Goal: Register for event/course

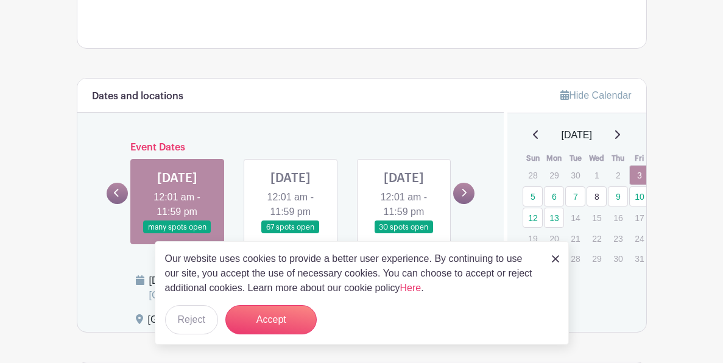
scroll to position [651, 0]
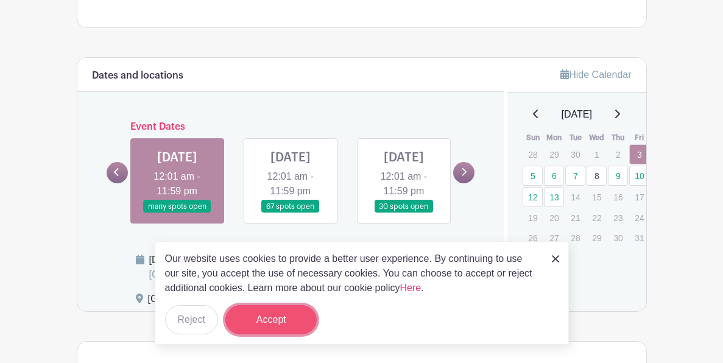
click at [285, 323] on button "Accept" at bounding box center [270, 319] width 91 height 29
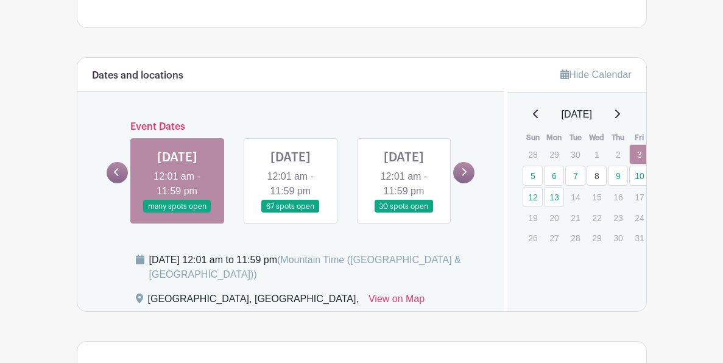
click at [533, 110] on icon at bounding box center [535, 114] width 5 height 9
click at [533, 109] on icon at bounding box center [536, 114] width 6 height 10
click at [625, 107] on div "[DATE]" at bounding box center [577, 114] width 110 height 15
click at [619, 109] on icon at bounding box center [617, 114] width 6 height 10
click at [619, 107] on div "[DATE]" at bounding box center [577, 114] width 110 height 15
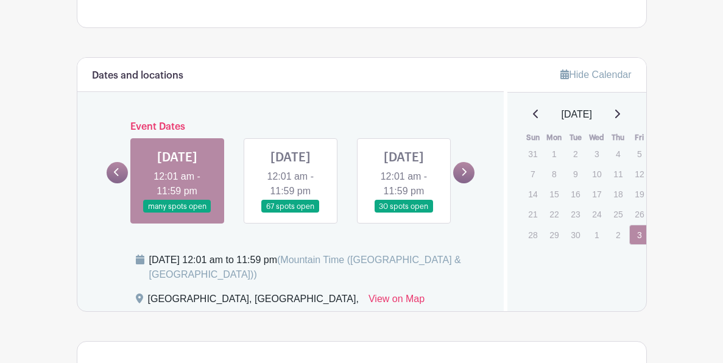
click at [620, 109] on icon at bounding box center [617, 114] width 6 height 10
click at [558, 166] on link "6" at bounding box center [554, 176] width 20 height 20
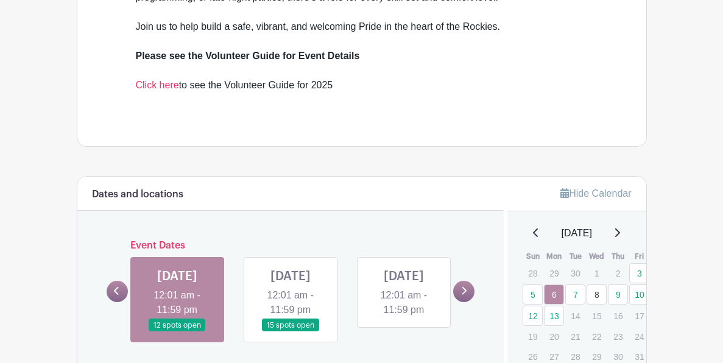
scroll to position [535, 0]
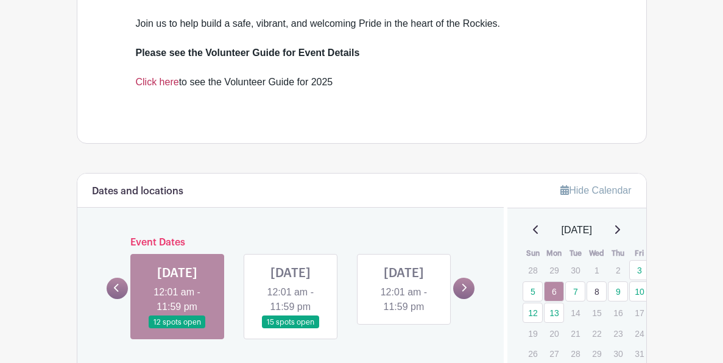
click at [158, 77] on link "Click here" at bounding box center [157, 82] width 43 height 10
click at [118, 283] on icon at bounding box center [116, 287] width 5 height 9
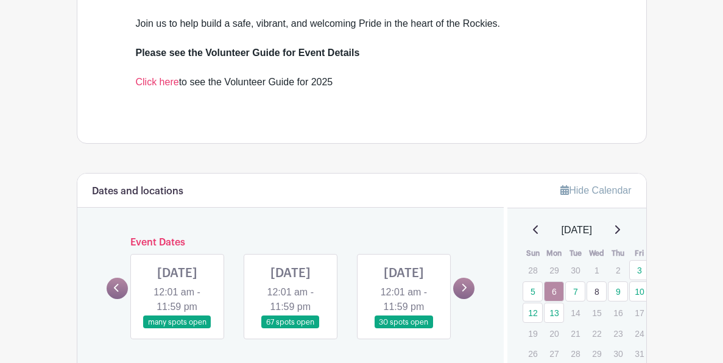
click at [291, 329] on link at bounding box center [291, 329] width 0 height 0
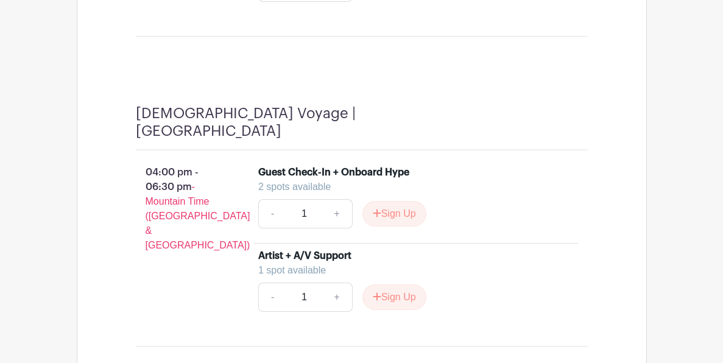
scroll to position [1509, 0]
click at [336, 199] on link "+" at bounding box center [337, 213] width 30 height 29
type input "2"
click at [336, 199] on link "+" at bounding box center [337, 213] width 30 height 29
click at [227, 211] on p "04:00 pm - 06:30 pm - Mountain Time ([GEOGRAPHIC_DATA] & [GEOGRAPHIC_DATA])" at bounding box center [177, 208] width 123 height 97
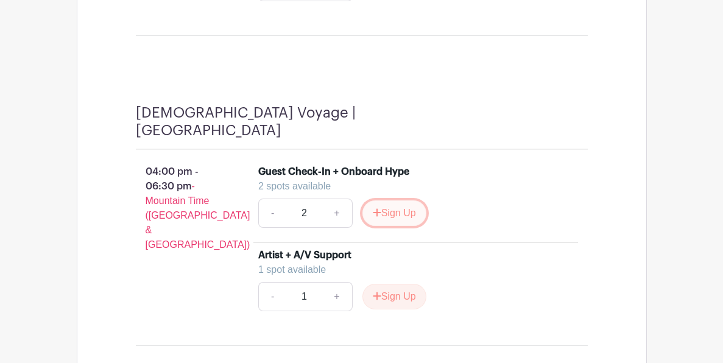
click at [394, 200] on button "Sign Up" at bounding box center [395, 213] width 64 height 26
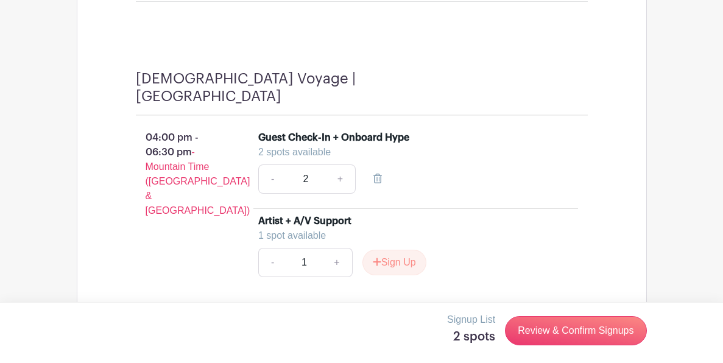
scroll to position [1544, 0]
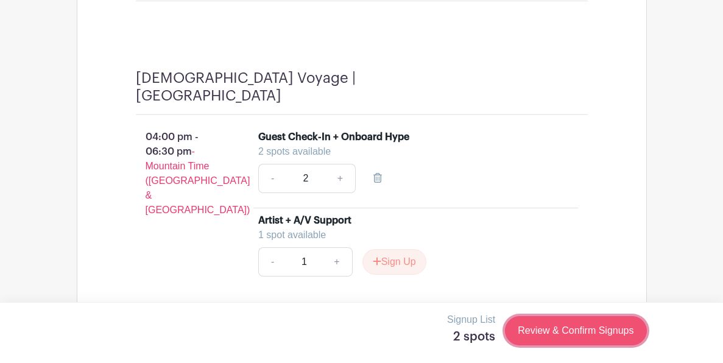
click at [541, 333] on link "Review & Confirm Signups" at bounding box center [575, 330] width 141 height 29
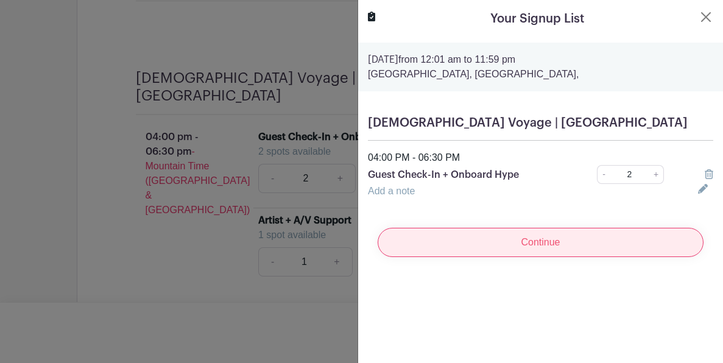
click at [528, 244] on input "Continue" at bounding box center [541, 242] width 326 height 29
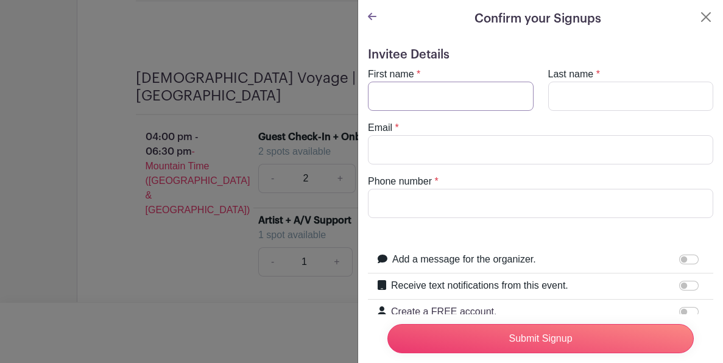
click at [438, 106] on input "First name" at bounding box center [451, 96] width 166 height 29
type input "[PERSON_NAME]"
type input "[EMAIL_ADDRESS][DOMAIN_NAME]"
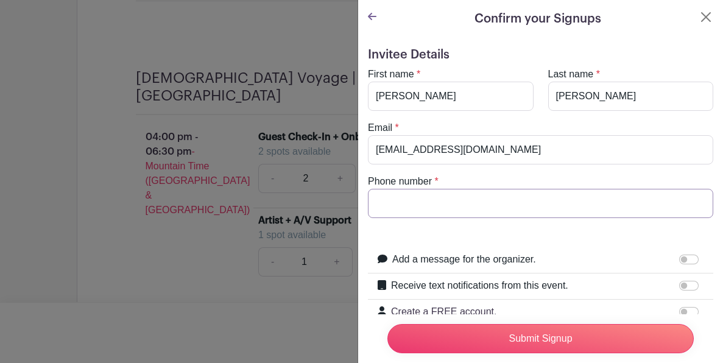
type input "4163337056"
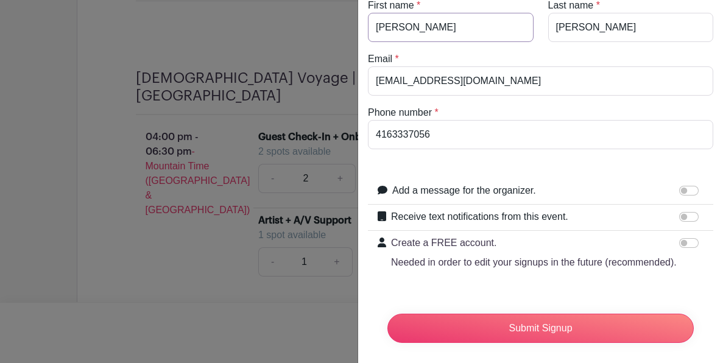
scroll to position [78, 0]
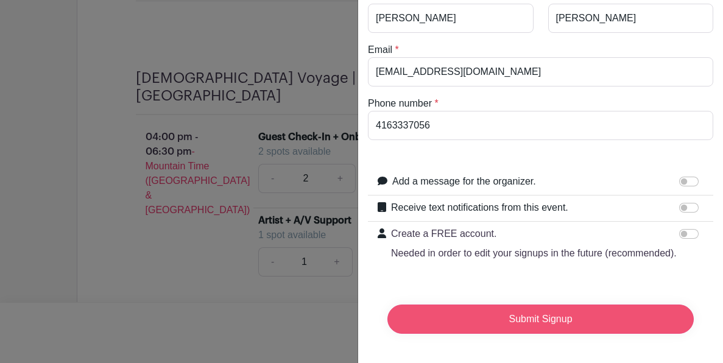
click at [522, 320] on input "Submit Signup" at bounding box center [541, 319] width 307 height 29
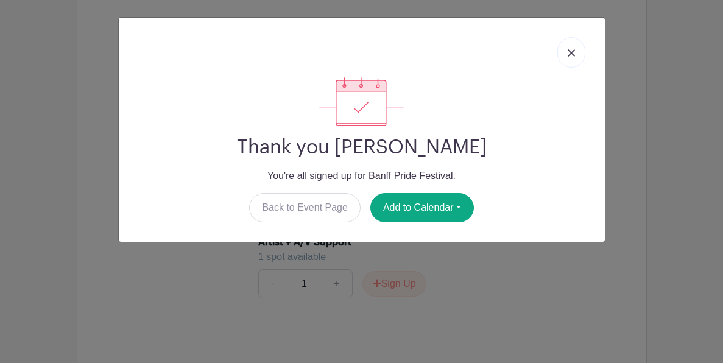
click at [575, 51] on link at bounding box center [572, 52] width 28 height 30
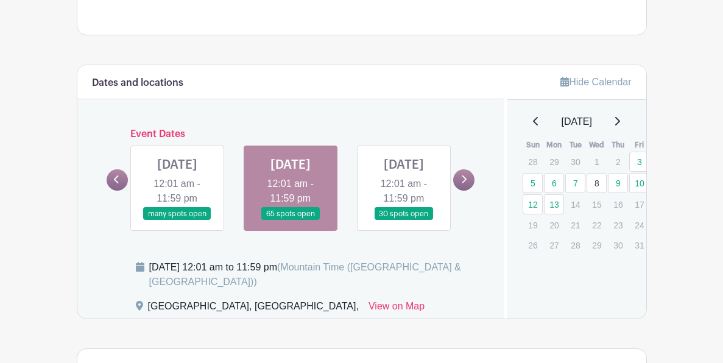
scroll to position [645, 0]
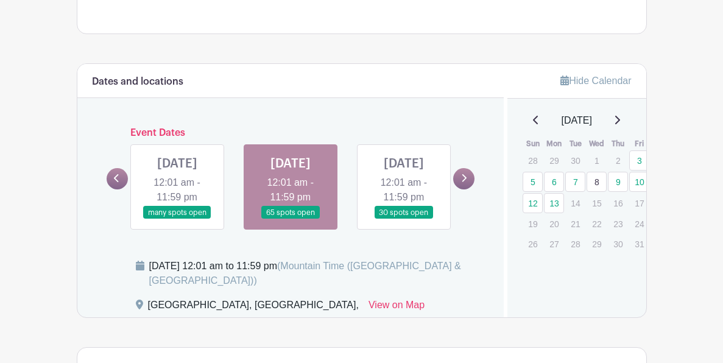
click at [592, 76] on link "Hide Calendar" at bounding box center [596, 81] width 71 height 10
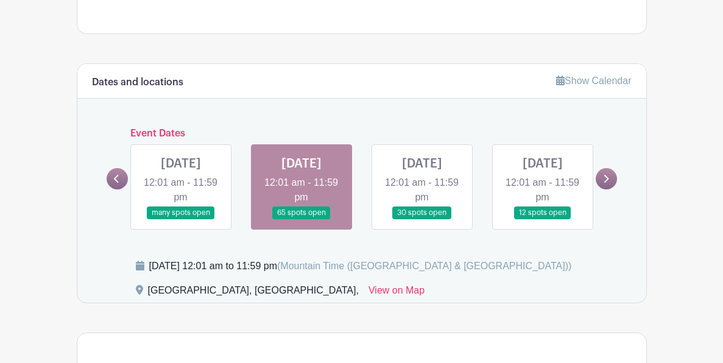
click at [581, 76] on link "Show Calendar" at bounding box center [593, 81] width 75 height 10
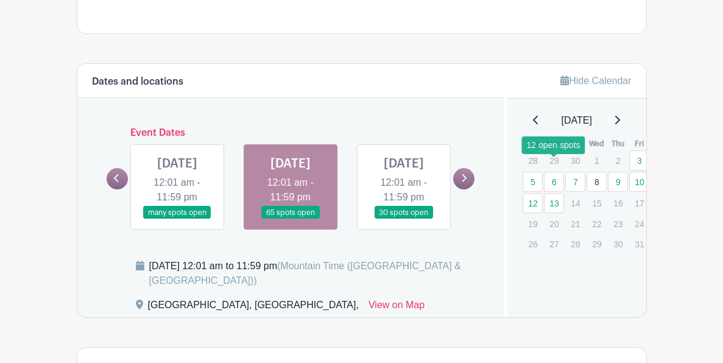
click at [553, 172] on link "6" at bounding box center [554, 182] width 20 height 20
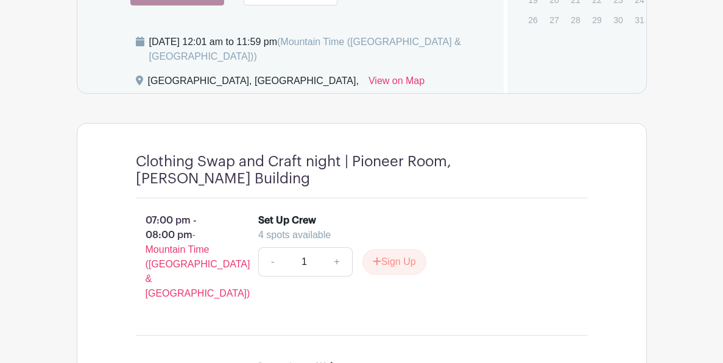
scroll to position [870, 0]
click at [392, 267] on button "Sign Up" at bounding box center [395, 262] width 64 height 26
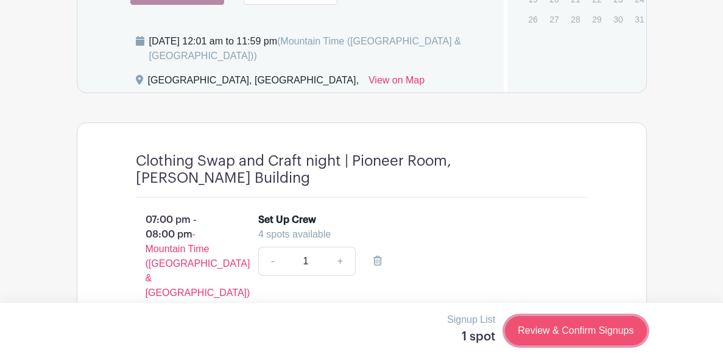
click at [552, 333] on link "Review & Confirm Signups" at bounding box center [575, 330] width 141 height 29
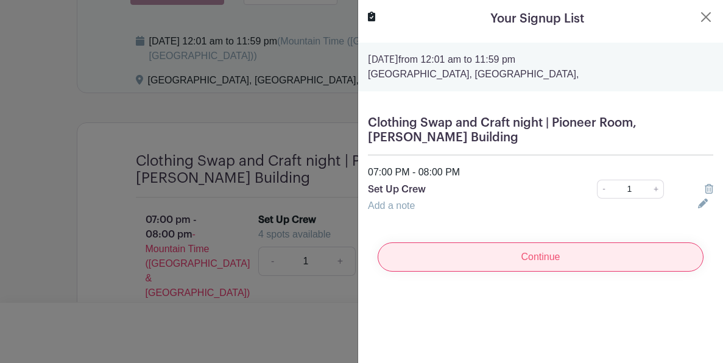
click at [527, 255] on input "Continue" at bounding box center [541, 257] width 326 height 29
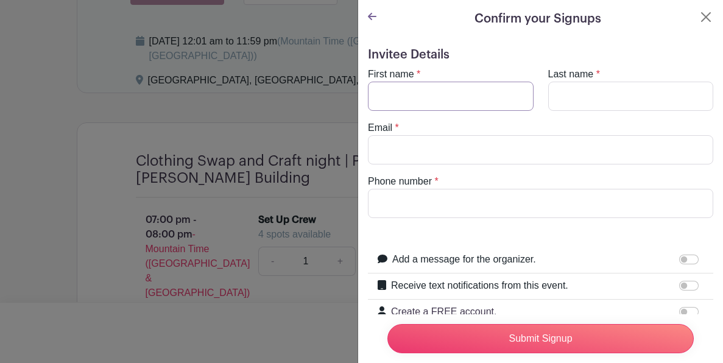
click at [461, 86] on input "First name" at bounding box center [451, 96] width 166 height 29
type input "[PERSON_NAME]"
type input "[EMAIL_ADDRESS][DOMAIN_NAME]"
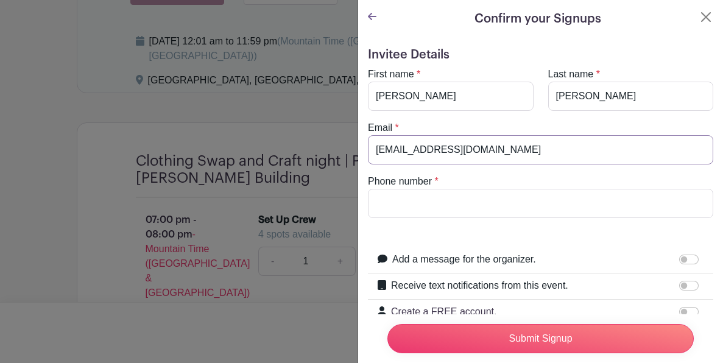
type input "4163337056"
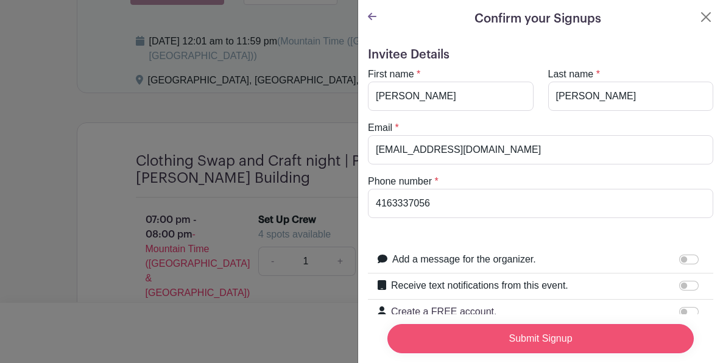
click at [493, 334] on input "Submit Signup" at bounding box center [541, 338] width 307 height 29
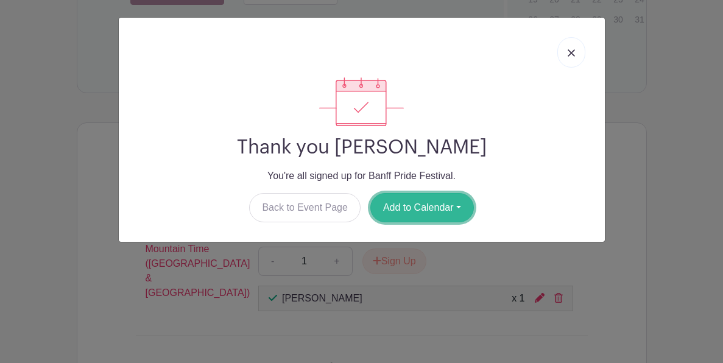
click at [431, 207] on button "Add to Calendar" at bounding box center [422, 207] width 104 height 29
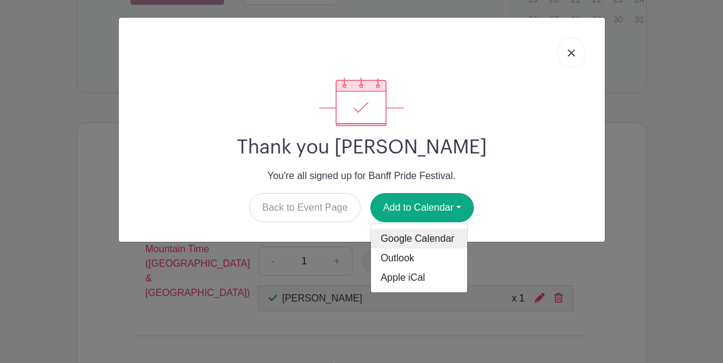
click at [425, 242] on link "Google Calendar" at bounding box center [419, 238] width 96 height 19
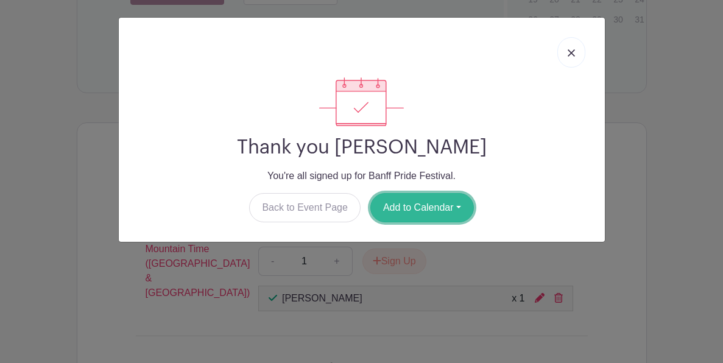
click at [399, 211] on button "Add to Calendar" at bounding box center [422, 207] width 104 height 29
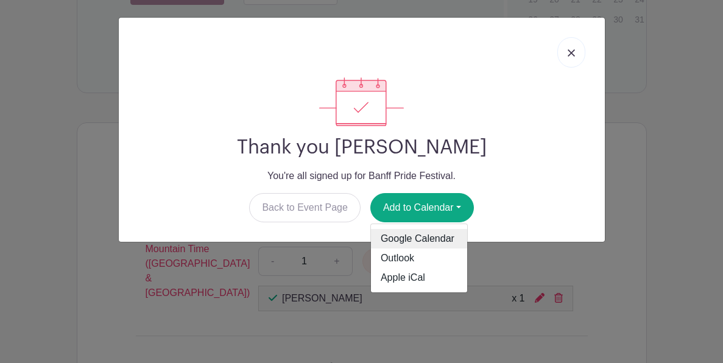
click at [405, 236] on link "Google Calendar" at bounding box center [419, 238] width 96 height 19
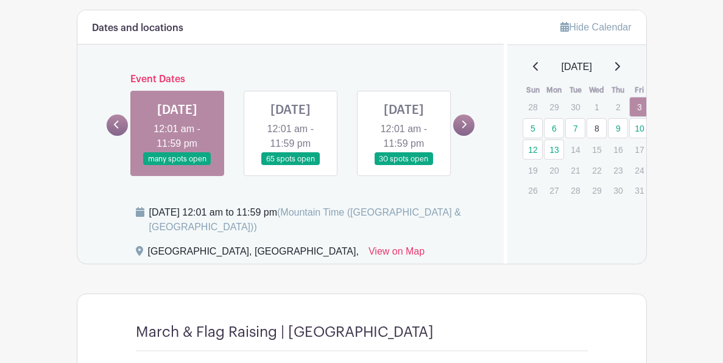
scroll to position [723, 0]
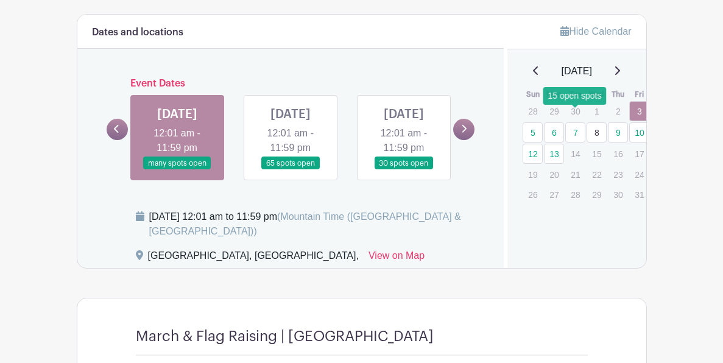
click at [572, 122] on link "7" at bounding box center [575, 132] width 20 height 20
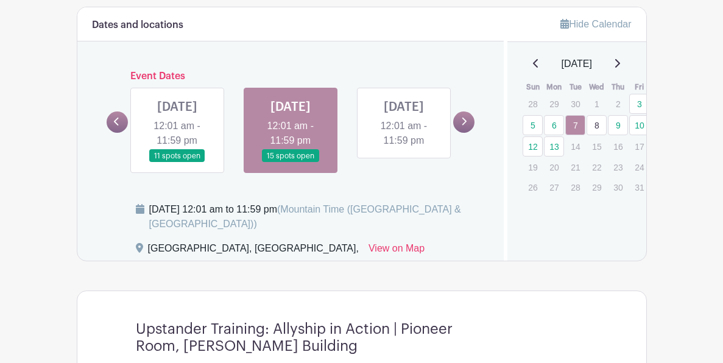
scroll to position [730, 0]
click at [598, 116] on link "8" at bounding box center [597, 126] width 20 height 20
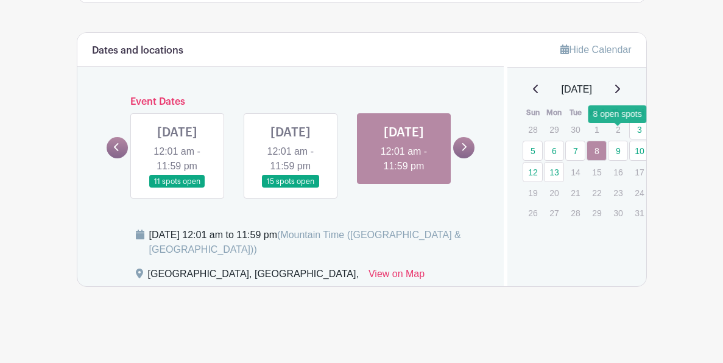
click at [617, 141] on link "9" at bounding box center [618, 151] width 20 height 20
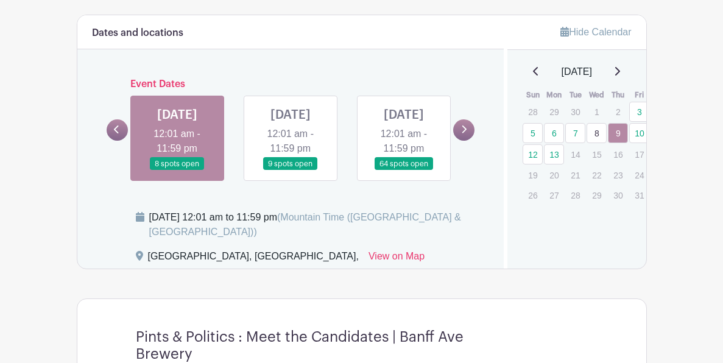
scroll to position [722, 0]
click at [636, 124] on link "10" at bounding box center [639, 134] width 20 height 20
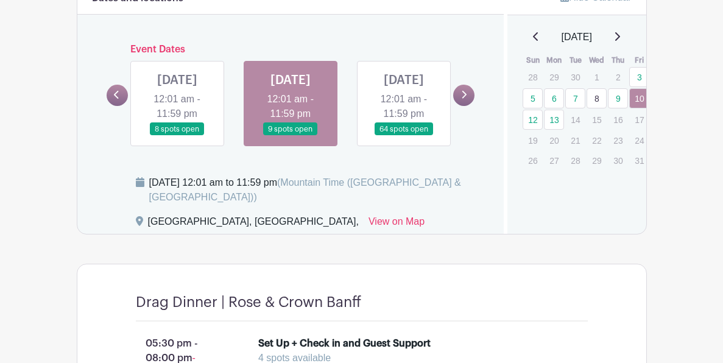
scroll to position [743, 0]
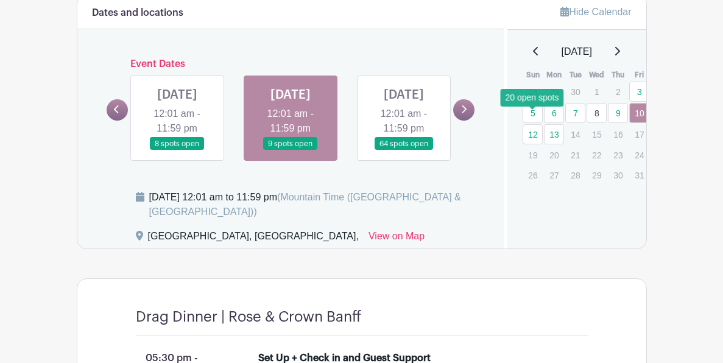
click at [531, 124] on link "12" at bounding box center [533, 134] width 20 height 20
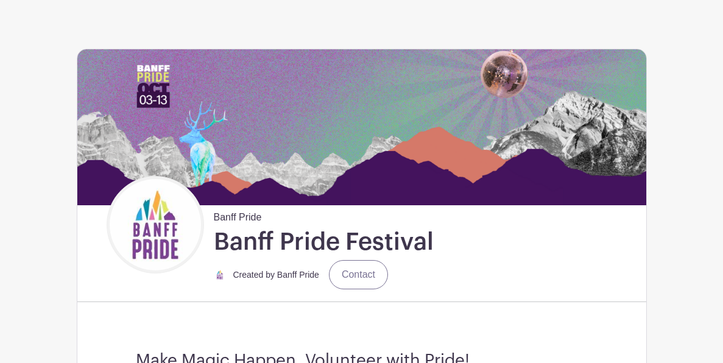
scroll to position [87, 0]
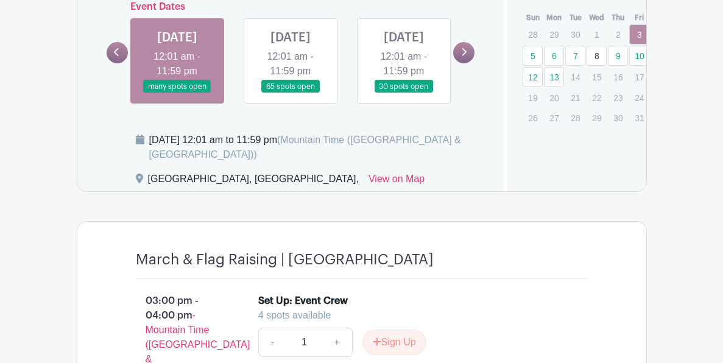
scroll to position [771, 0]
click at [291, 93] on link at bounding box center [291, 93] width 0 height 0
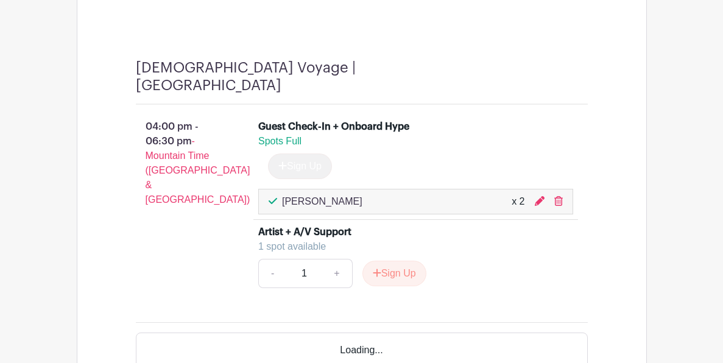
scroll to position [1556, 0]
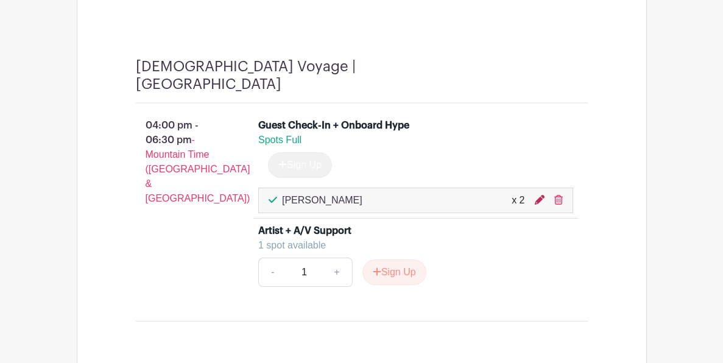
click at [537, 195] on icon at bounding box center [540, 200] width 10 height 10
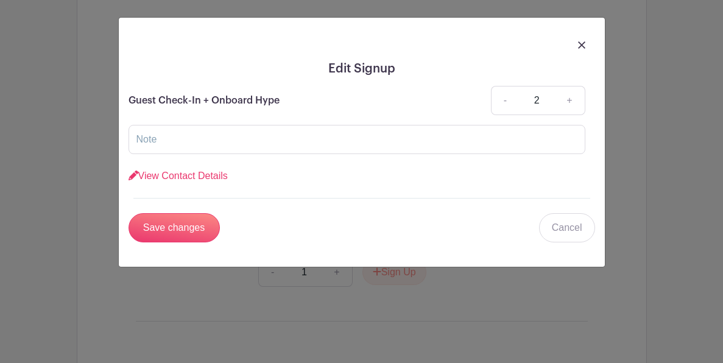
click at [587, 37] on div at bounding box center [362, 44] width 467 height 34
click at [586, 46] on div at bounding box center [362, 44] width 467 height 34
click at [580, 41] on img at bounding box center [581, 44] width 7 height 7
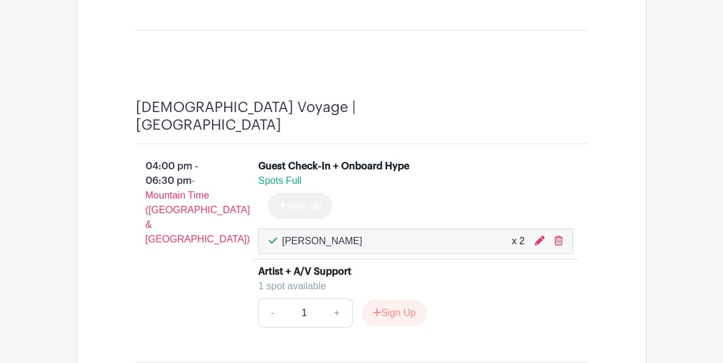
scroll to position [1516, 0]
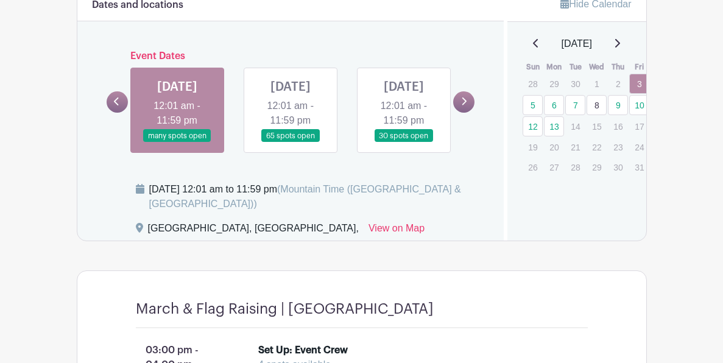
scroll to position [721, 0]
click at [291, 143] on link at bounding box center [291, 143] width 0 height 0
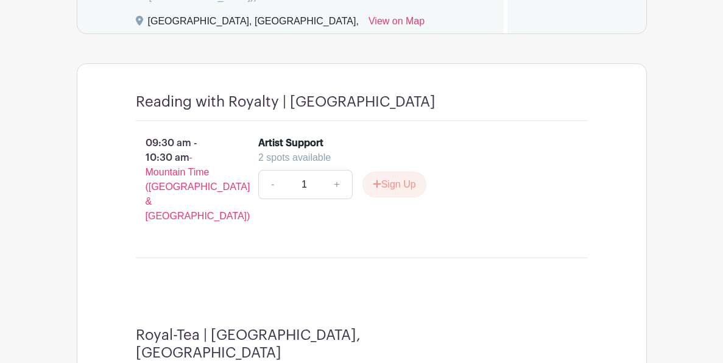
scroll to position [927, 0]
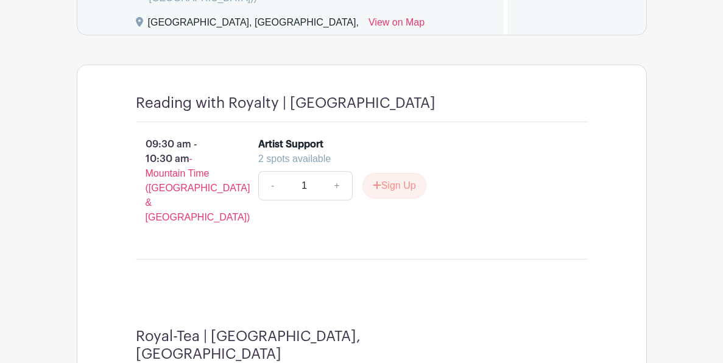
click at [318, 97] on div "Reading with Royalty | Banff Public Library 09:30 am - 10:30 am - Mountain Time…" at bounding box center [362, 182] width 511 height 234
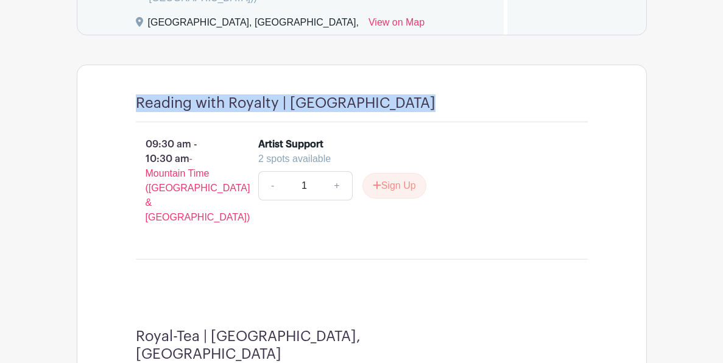
click at [318, 97] on div "Reading with Royalty | Banff Public Library 09:30 am - 10:30 am - Mountain Time…" at bounding box center [362, 182] width 511 height 234
copy div "Reading with Royalty | [GEOGRAPHIC_DATA]"
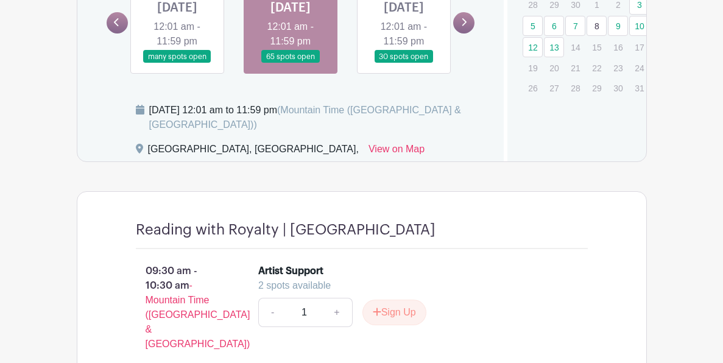
click at [344, 211] on div "Reading with Royalty | Banff Public Library 09:30 am - 10:30 am - Mountain Time…" at bounding box center [362, 309] width 511 height 234
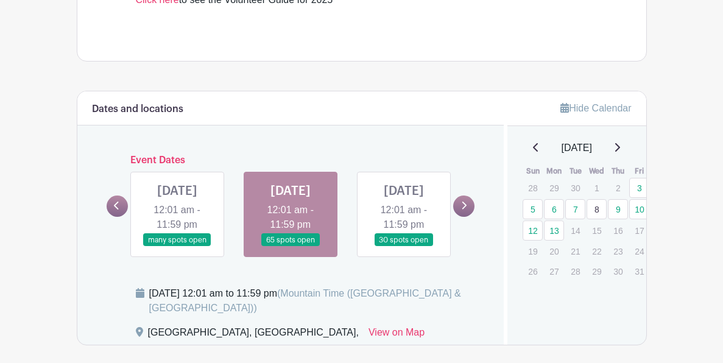
scroll to position [622, 0]
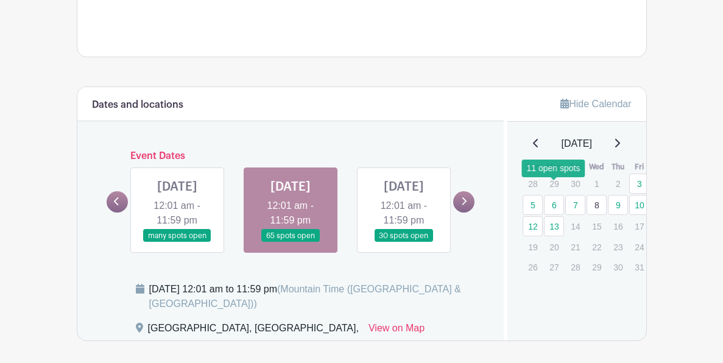
click at [557, 195] on link "6" at bounding box center [554, 205] width 20 height 20
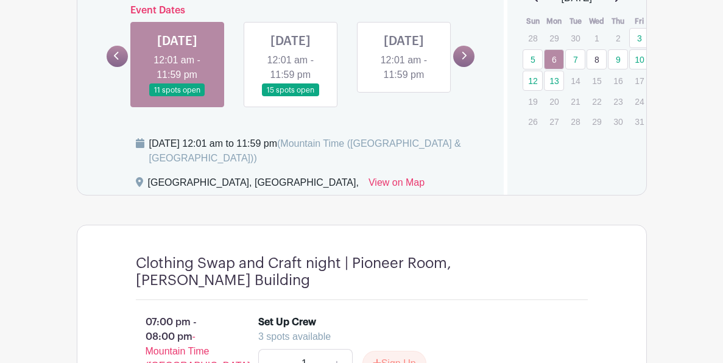
scroll to position [762, 0]
